Goal: Information Seeking & Learning: Learn about a topic

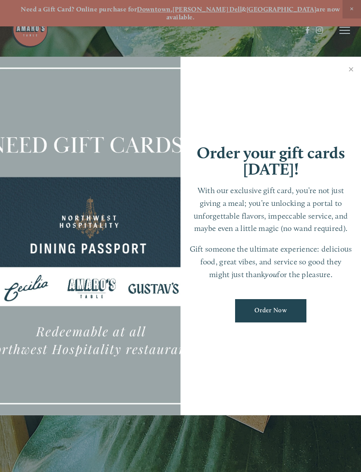
click at [348, 67] on link "Close" at bounding box center [350, 70] width 17 height 25
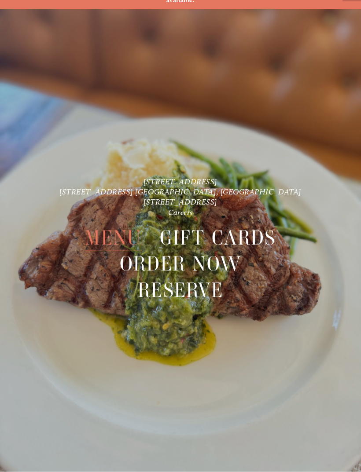
scroll to position [18, 0]
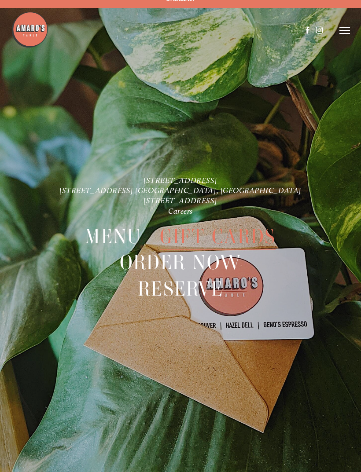
click at [347, 27] on line at bounding box center [344, 27] width 11 height 0
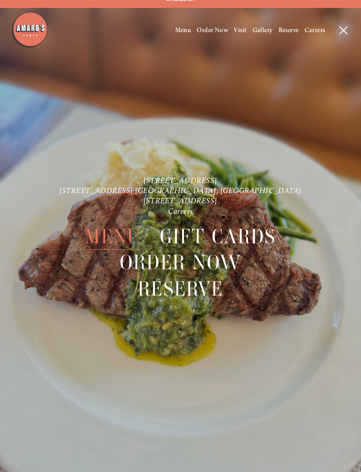
click at [241, 30] on span "Visit" at bounding box center [240, 29] width 13 height 7
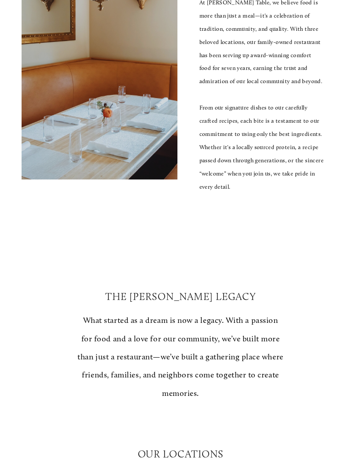
scroll to position [626, 0]
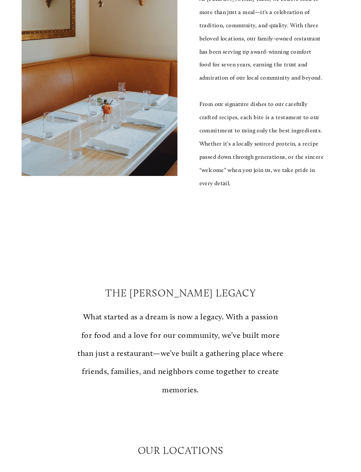
click at [326, 113] on div "At [PERSON_NAME] Table, we believe food is more than just a meal—it's a celebra…" at bounding box center [261, 104] width 156 height 223
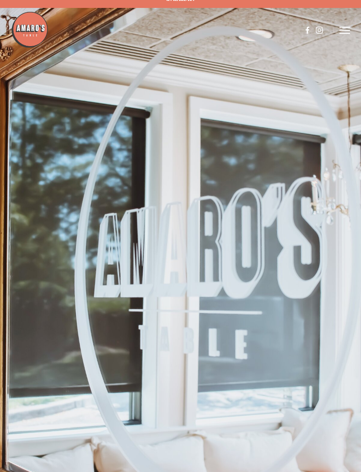
scroll to position [0, 0]
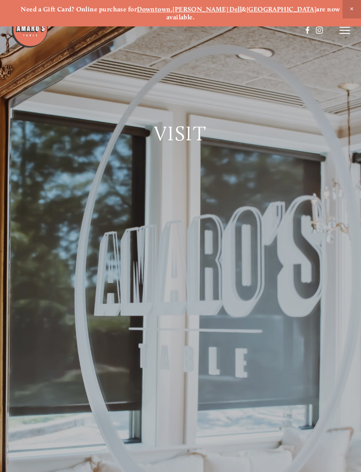
click at [345, 27] on line at bounding box center [344, 27] width 11 height 0
click at [179, 29] on span "Menu" at bounding box center [183, 29] width 16 height 7
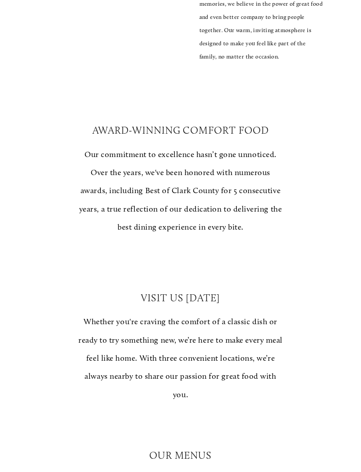
scroll to position [409, 0]
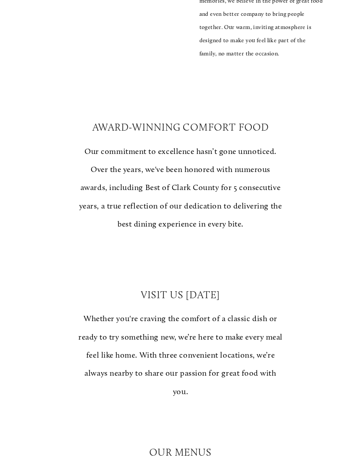
click at [312, 352] on div "Award-Winning Comfort Food Our commitment to excellence hasn’t gone unnoticed. …" at bounding box center [208, 245] width 277 height 325
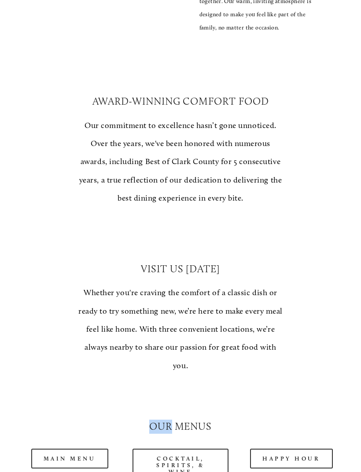
scroll to position [437, 0]
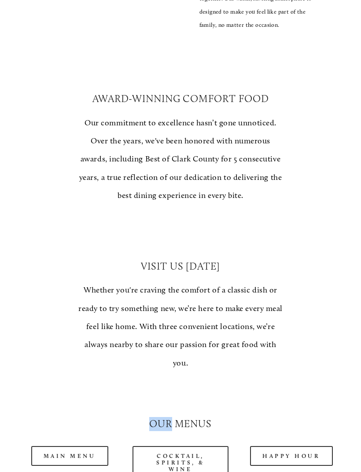
click at [305, 333] on div "Award-Winning Comfort Food Our commitment to excellence hasn’t gone unnoticed. …" at bounding box center [208, 217] width 277 height 325
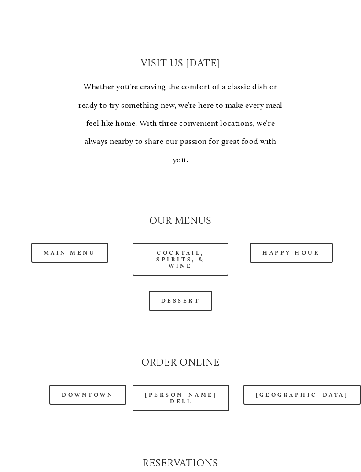
scroll to position [642, 0]
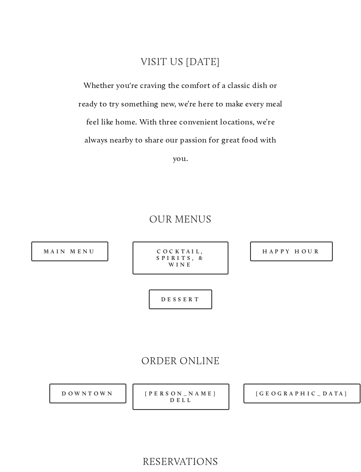
click at [70, 242] on link "Main Menu" at bounding box center [69, 252] width 77 height 20
